Goal: Task Accomplishment & Management: Manage account settings

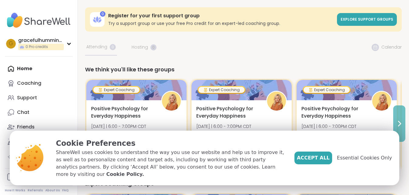
click at [399, 125] on icon at bounding box center [399, 123] width 2 height 5
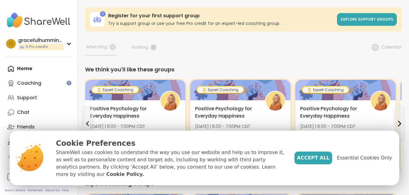
click at [400, 124] on icon at bounding box center [399, 123] width 2 height 5
click at [85, 123] on icon at bounding box center [87, 123] width 7 height 7
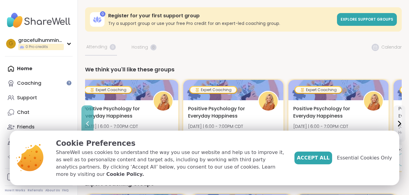
click at [85, 123] on icon at bounding box center [87, 123] width 7 height 7
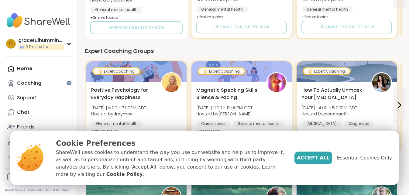
scroll to position [133, 0]
click at [129, 113] on b "draymee" at bounding box center [122, 114] width 19 height 6
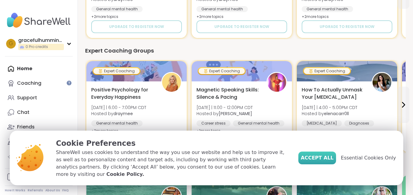
click at [314, 162] on span "Accept All" at bounding box center [316, 157] width 33 height 7
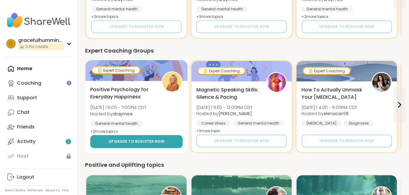
click at [154, 142] on span "Upgrade to register now" at bounding box center [136, 141] width 56 height 5
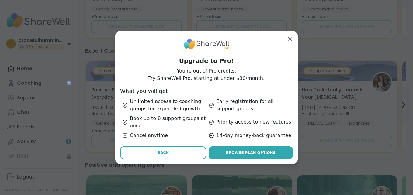
click at [158, 150] on span "Back" at bounding box center [162, 152] width 11 height 5
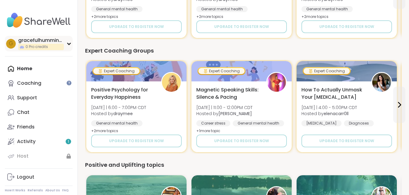
click at [72, 42] on div "g gracefulhummingbird 0 Pro credits" at bounding box center [39, 43] width 68 height 15
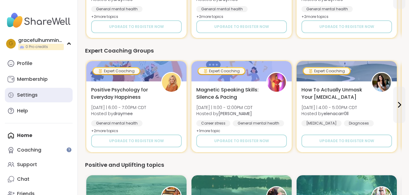
click at [49, 95] on link "Settings" at bounding box center [39, 95] width 68 height 15
select select "**"
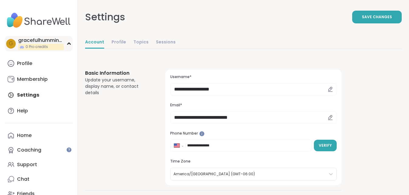
click at [61, 43] on div "gracefulhummingbird" at bounding box center [41, 40] width 46 height 7
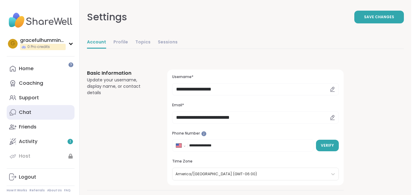
scroll to position [18, 0]
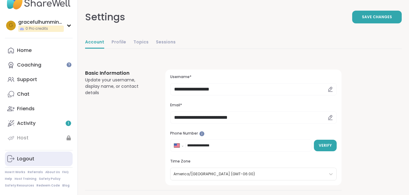
click at [26, 160] on div "Logout" at bounding box center [25, 159] width 17 height 7
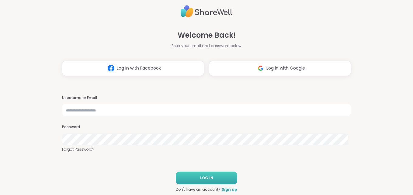
click at [186, 178] on button "LOG IN" at bounding box center [206, 178] width 61 height 13
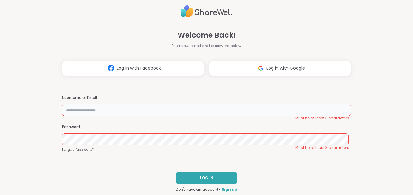
click at [153, 109] on input "text" at bounding box center [206, 110] width 289 height 12
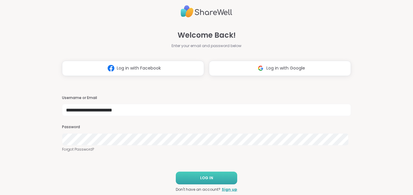
click at [211, 181] on button "LOG IN" at bounding box center [206, 178] width 61 height 13
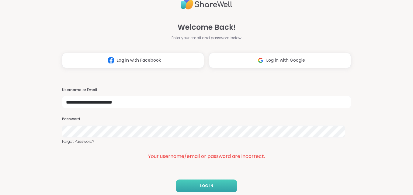
click at [222, 183] on button "LOG IN" at bounding box center [206, 186] width 61 height 13
click at [84, 104] on input "**********" at bounding box center [206, 102] width 289 height 12
click at [186, 189] on button "LOG IN" at bounding box center [206, 186] width 61 height 13
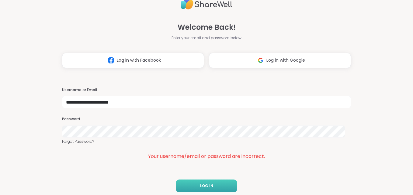
click at [186, 189] on button "LOG IN" at bounding box center [206, 186] width 61 height 13
click at [186, 189] on button at bounding box center [206, 186] width 61 height 13
click at [186, 189] on button "LOG IN" at bounding box center [206, 186] width 61 height 13
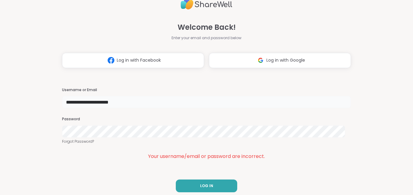
click at [280, 105] on input "**********" at bounding box center [206, 102] width 289 height 12
type input "*"
type input "**********"
click at [215, 190] on button "LOG IN" at bounding box center [206, 186] width 61 height 13
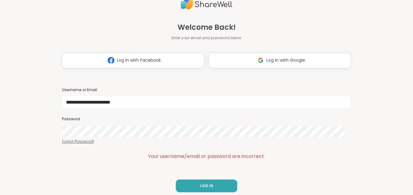
click at [90, 143] on link "Forgot Password?" at bounding box center [206, 141] width 289 height 5
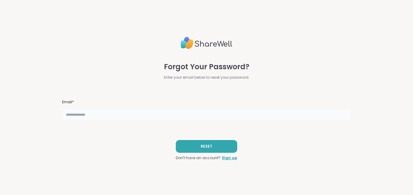
click at [151, 113] on input "text" at bounding box center [206, 114] width 289 height 12
type input "**********"
click at [196, 146] on button "RESET" at bounding box center [206, 146] width 61 height 13
click at [189, 150] on button "RESET" at bounding box center [206, 146] width 61 height 13
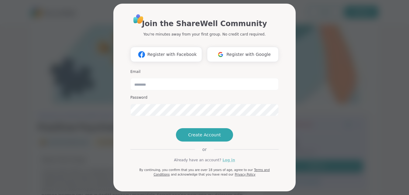
click at [228, 162] on link "Log in" at bounding box center [228, 159] width 12 height 5
